Goal: Communication & Community: Answer question/provide support

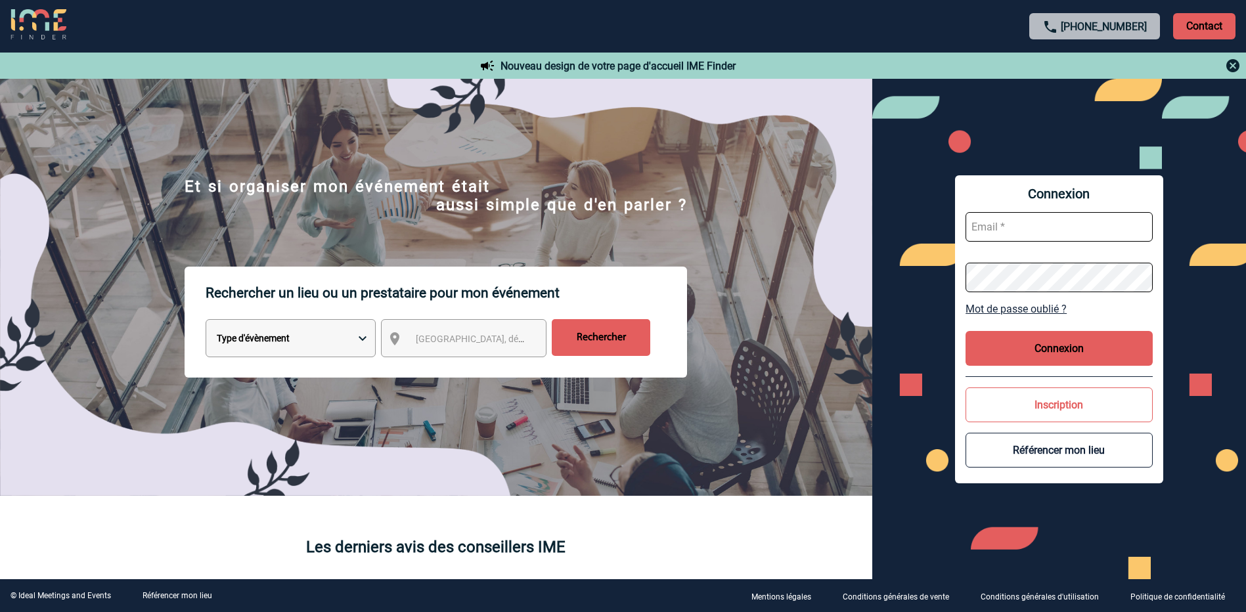
type input "a.bouchareychas@cnr.tm.fr"
click at [1071, 334] on button "Connexion" at bounding box center [1059, 348] width 187 height 35
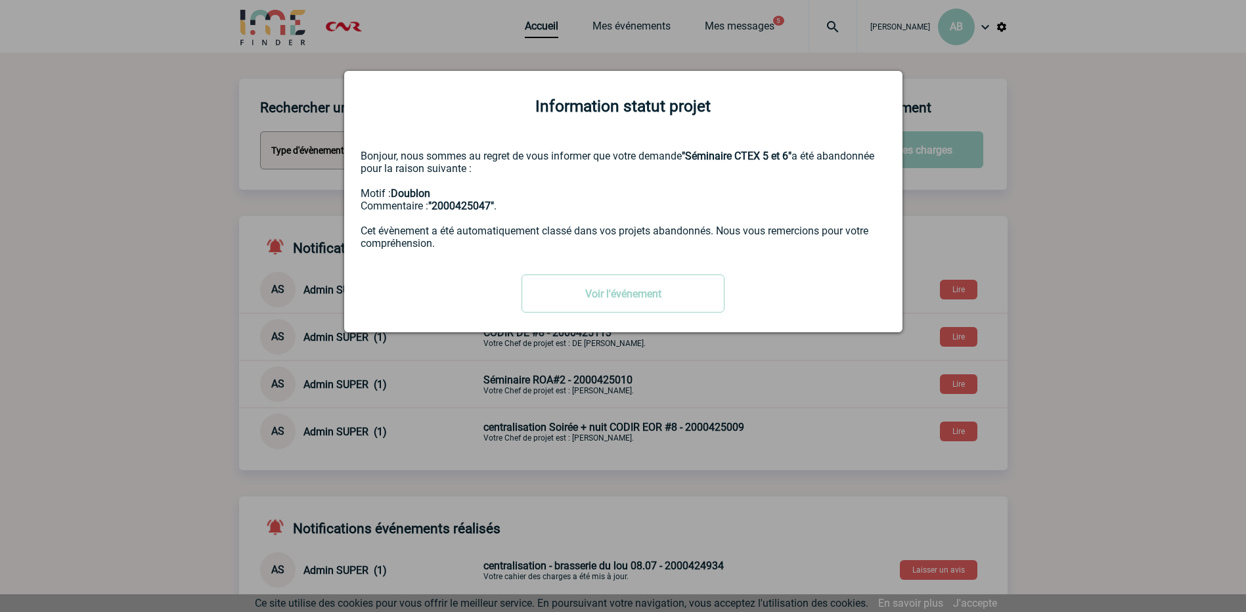
click at [808, 271] on div "Information statut projet Bonjour, nous sommes au regret de vous informer que v…" at bounding box center [623, 201] width 558 height 261
click at [863, 102] on div "Information statut projet" at bounding box center [623, 106] width 525 height 18
click at [637, 303] on link "Voir l'événement" at bounding box center [623, 294] width 203 height 38
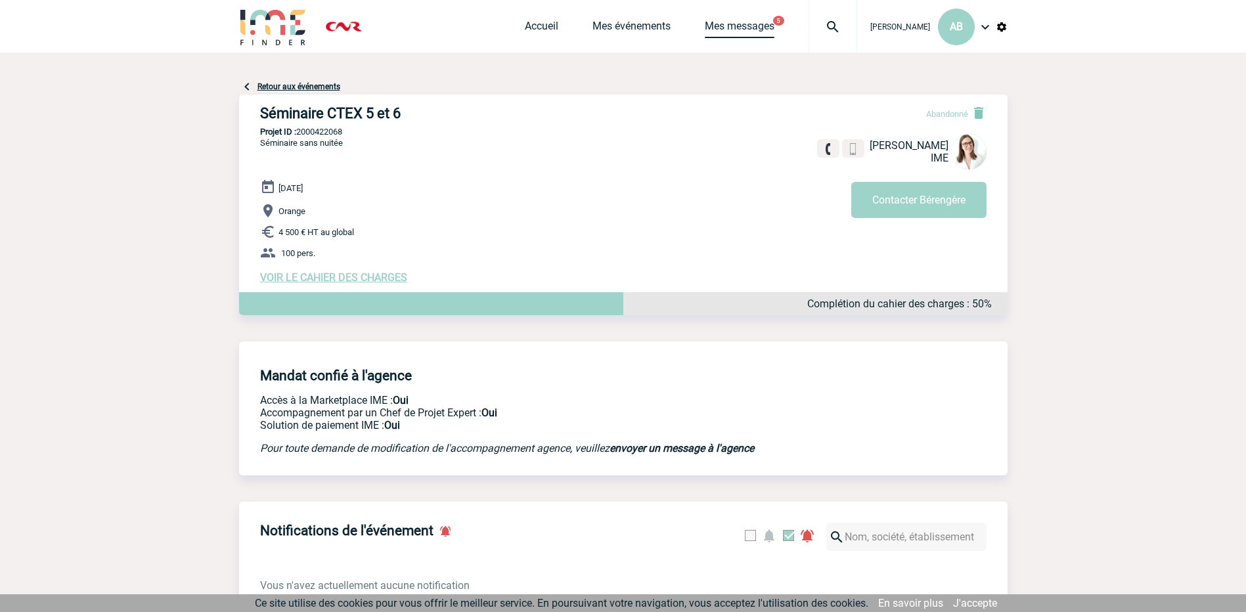
click at [705, 26] on link "Mes messages" at bounding box center [740, 29] width 70 height 18
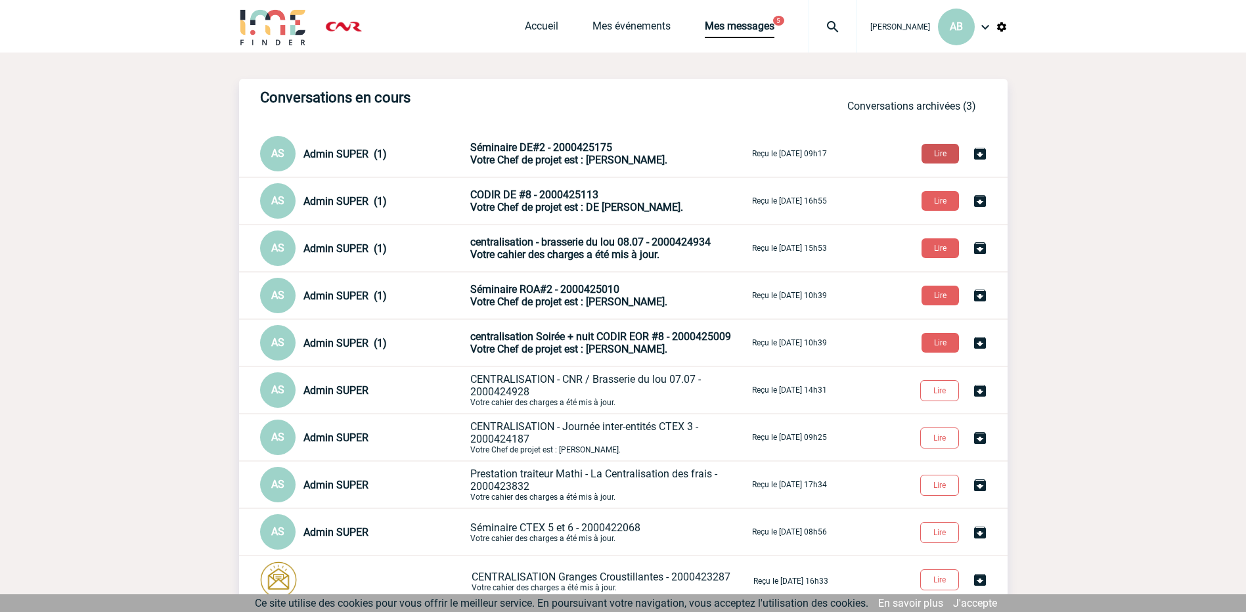
click at [944, 152] on button "Lire" at bounding box center [940, 154] width 37 height 20
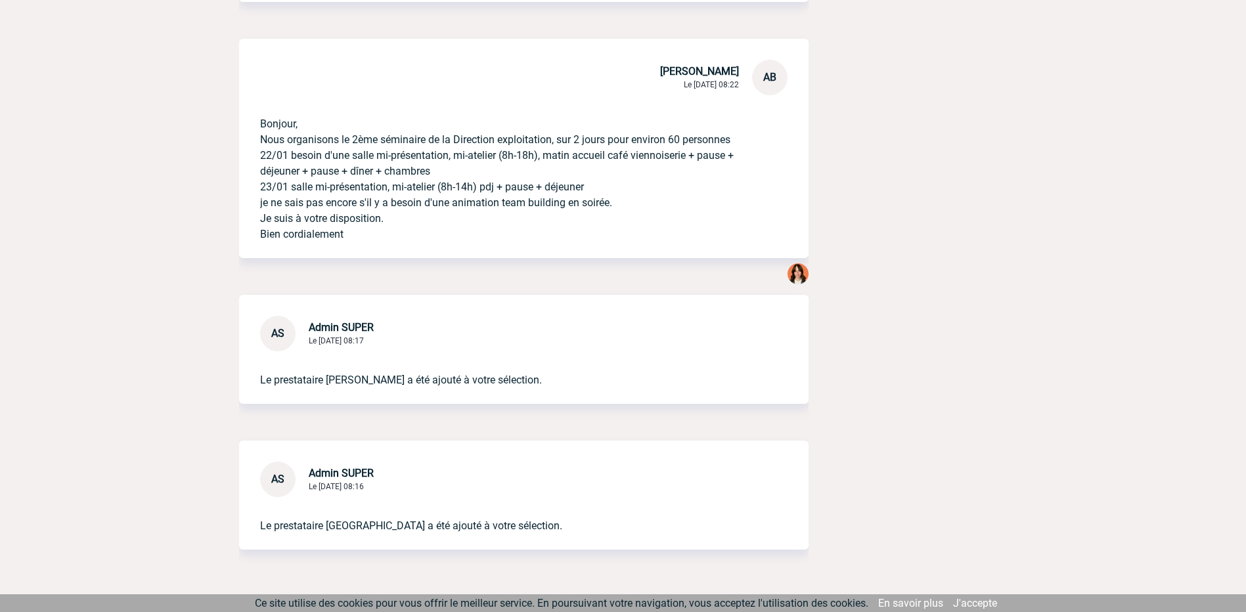
scroll to position [507, 0]
